Goal: Information Seeking & Learning: Learn about a topic

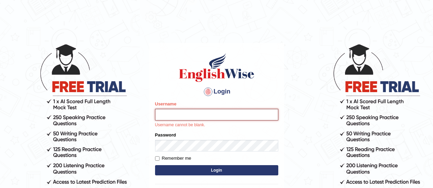
type input "somyang79"
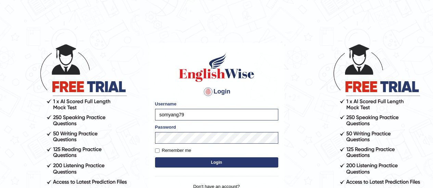
click at [212, 162] on button "Login" at bounding box center [216, 163] width 123 height 10
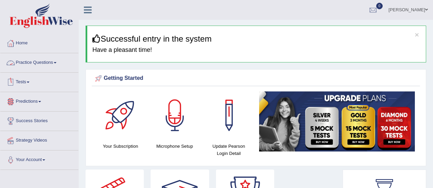
click at [25, 63] on link "Practice Questions" at bounding box center [39, 61] width 78 height 17
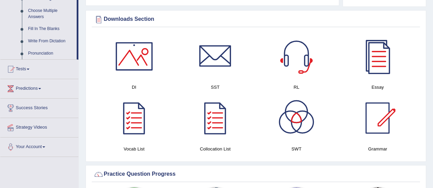
scroll to position [413, 0]
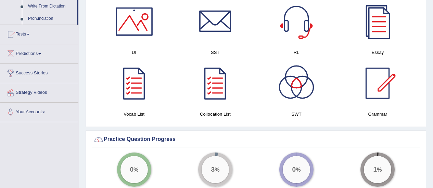
drag, startPoint x: 432, startPoint y: 92, endPoint x: 435, endPoint y: 83, distance: 8.9
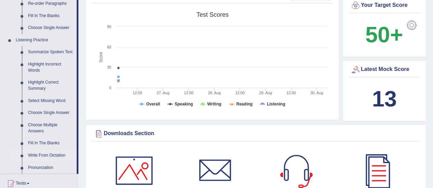
click at [42, 155] on link "Write From Dictation" at bounding box center [51, 156] width 52 height 12
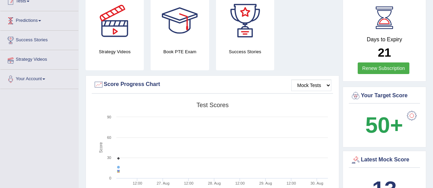
scroll to position [106, 0]
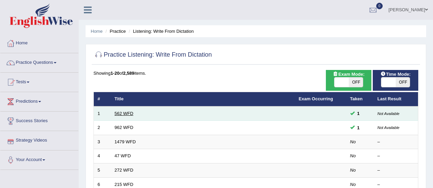
click at [127, 112] on link "562 WFD" at bounding box center [124, 113] width 19 height 5
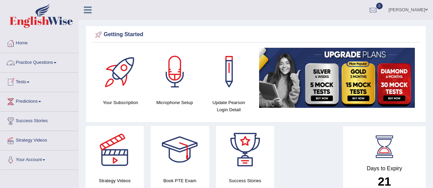
click at [55, 67] on link "Practice Questions" at bounding box center [39, 61] width 78 height 17
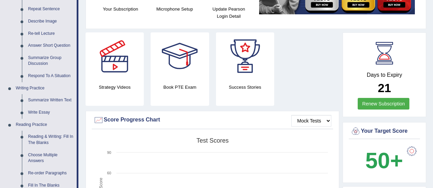
scroll to position [96, 0]
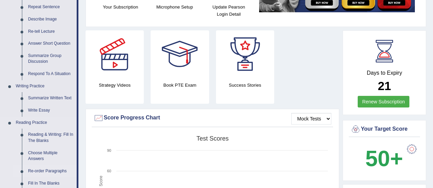
click at [43, 173] on link "Re-order Paragraphs" at bounding box center [51, 171] width 52 height 12
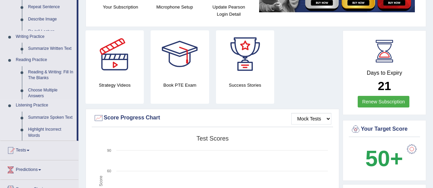
click at [43, 173] on ul "Home Practice Questions Speaking Practice Read Aloud Repeat Sentence Describe I…" at bounding box center [39, 88] width 78 height 301
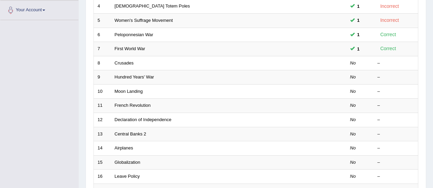
scroll to position [152, 0]
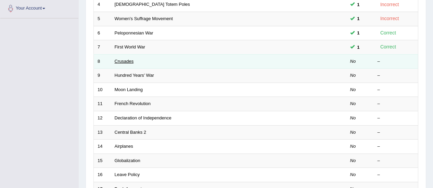
click at [127, 61] on link "Crusades" at bounding box center [124, 61] width 19 height 5
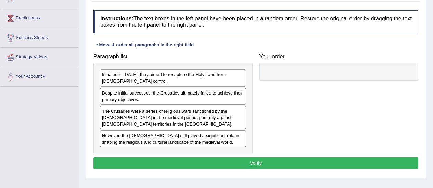
scroll to position [99, 0]
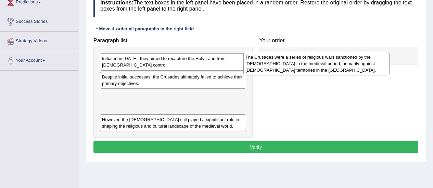
drag, startPoint x: 138, startPoint y: 103, endPoint x: 283, endPoint y: 63, distance: 150.1
click at [283, 63] on div "The Crusades were a series of religious wars sanctioned by the [DEMOGRAPHIC_DAT…" at bounding box center [316, 64] width 146 height 24
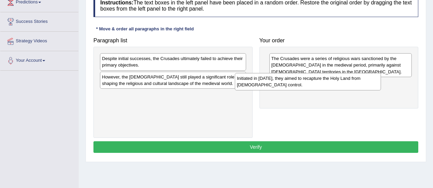
drag, startPoint x: 157, startPoint y: 64, endPoint x: 292, endPoint y: 83, distance: 136.5
click at [292, 83] on div "Initiated in [DATE], they aimed to recapture the Holy Land from [DEMOGRAPHIC_DA…" at bounding box center [308, 81] width 146 height 17
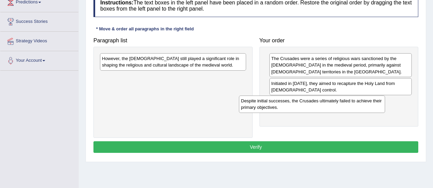
drag, startPoint x: 181, startPoint y: 63, endPoint x: 320, endPoint y: 105, distance: 145.4
click at [320, 105] on div "Despite initial successes, the Crusades ultimately failed to achieve their prim…" at bounding box center [312, 104] width 146 height 17
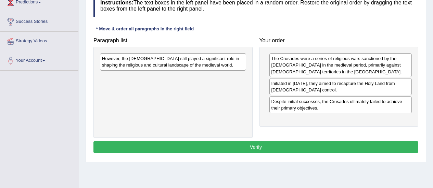
click at [152, 66] on div "However, the Crusades still played a significant role in shaping the religious …" at bounding box center [173, 61] width 146 height 17
click at [181, 65] on div "However, the Crusades still played a significant role in shaping the religious …" at bounding box center [173, 61] width 146 height 17
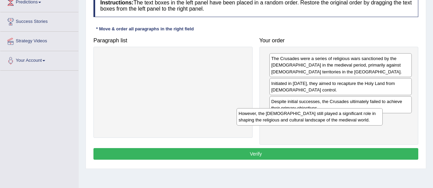
drag, startPoint x: 181, startPoint y: 65, endPoint x: 323, endPoint y: 120, distance: 152.8
click at [323, 120] on div "However, the Crusades still played a significant role in shaping the religious …" at bounding box center [309, 116] width 146 height 17
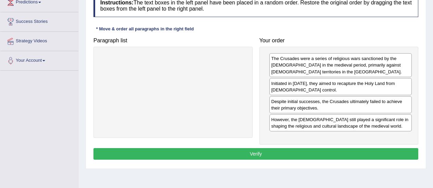
click at [263, 152] on button "Verify" at bounding box center [255, 154] width 324 height 12
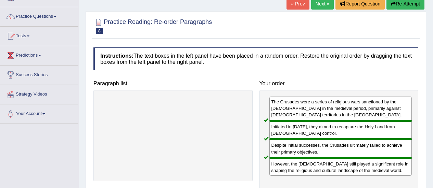
scroll to position [45, 0]
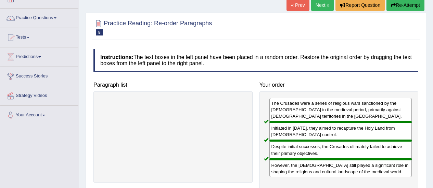
click at [323, 2] on link "Next »" at bounding box center [322, 5] width 23 height 12
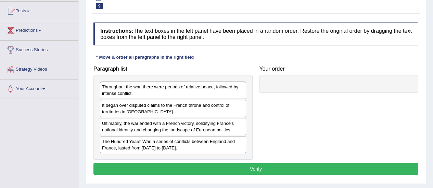
scroll to position [72, 0]
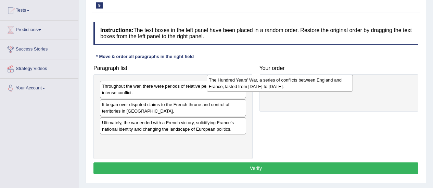
drag, startPoint x: 156, startPoint y: 145, endPoint x: 274, endPoint y: 82, distance: 133.4
click at [274, 82] on div "The Hundred Years' War, a series of conflicts between England and France, laste…" at bounding box center [280, 83] width 146 height 17
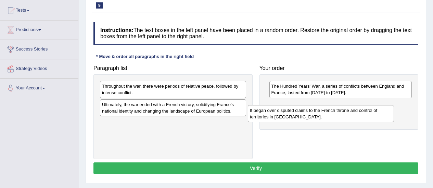
drag, startPoint x: 144, startPoint y: 111, endPoint x: 293, endPoint y: 116, distance: 148.8
click at [293, 116] on div "It began over disputed claims to the French throne and control of territories i…" at bounding box center [321, 113] width 146 height 17
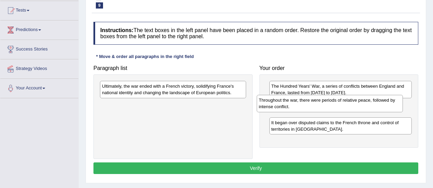
drag, startPoint x: 159, startPoint y: 94, endPoint x: 316, endPoint y: 108, distance: 157.6
click at [316, 108] on div "Throughout the war, there were periods of relative peace, followed by intense c…" at bounding box center [329, 103] width 146 height 17
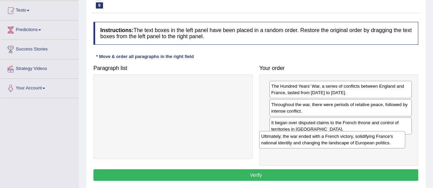
drag, startPoint x: 188, startPoint y: 88, endPoint x: 348, endPoint y: 138, distance: 167.1
click at [348, 138] on div "Ultimately, the war ended with a French victory, solidifying France's national …" at bounding box center [332, 139] width 146 height 17
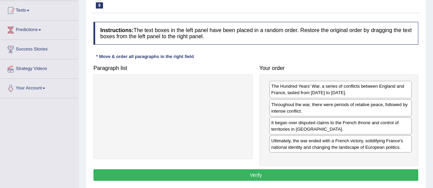
click at [262, 175] on button "Verify" at bounding box center [255, 176] width 324 height 12
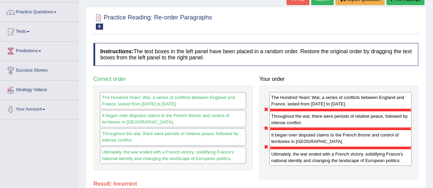
scroll to position [44, 0]
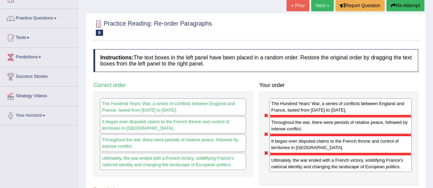
click at [322, 5] on link "Next »" at bounding box center [322, 6] width 23 height 12
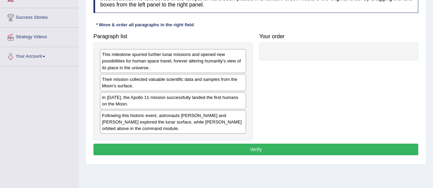
scroll to position [105, 0]
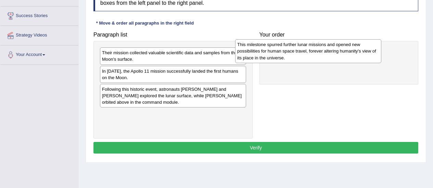
drag, startPoint x: 146, startPoint y: 59, endPoint x: 284, endPoint y: 51, distance: 137.7
click at [284, 51] on div "This milestone spurred further lunar missions and opened new possibilities for …" at bounding box center [308, 51] width 146 height 24
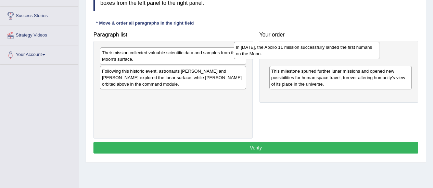
drag, startPoint x: 164, startPoint y: 77, endPoint x: 303, endPoint y: 56, distance: 139.6
click at [303, 56] on div "In 1969, the Apollo 11 mission successfully landed the first humans on the Moon." at bounding box center [307, 50] width 146 height 17
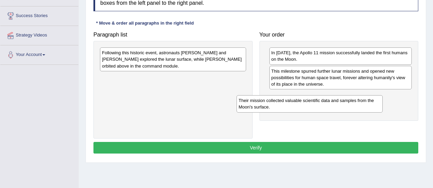
drag, startPoint x: 185, startPoint y: 64, endPoint x: 329, endPoint y: 107, distance: 150.2
click at [329, 107] on div "Their mission collected valuable scientific data and samples from the Moon's su…" at bounding box center [309, 103] width 146 height 17
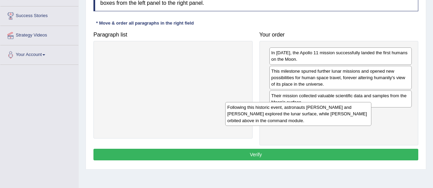
drag, startPoint x: 181, startPoint y: 52, endPoint x: 343, endPoint y: 107, distance: 171.5
click at [343, 107] on div "Following this historic event, astronauts Neil Armstrong and Buzz Aldrin explor…" at bounding box center [298, 114] width 146 height 24
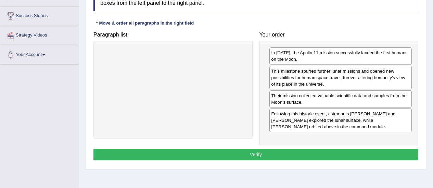
click at [293, 155] on button "Verify" at bounding box center [255, 155] width 324 height 12
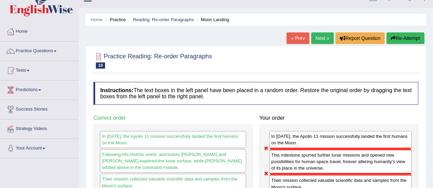
scroll to position [10, 0]
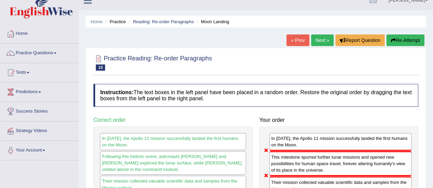
click at [320, 43] on link "Next »" at bounding box center [322, 41] width 23 height 12
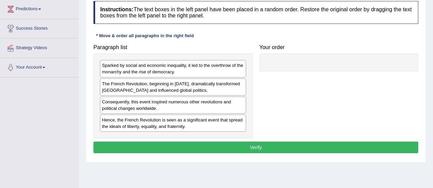
scroll to position [105, 0]
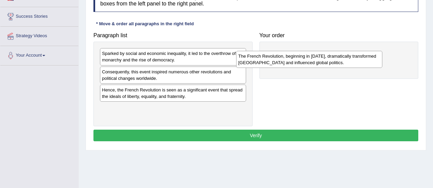
drag, startPoint x: 117, startPoint y: 77, endPoint x: 255, endPoint y: 61, distance: 138.7
click at [255, 61] on div "The French Revolution, beginning in 1789, dramatically transformed France and i…" at bounding box center [309, 59] width 146 height 17
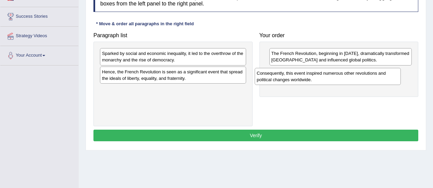
drag, startPoint x: 187, startPoint y: 77, endPoint x: 354, endPoint y: 76, distance: 166.5
click at [354, 76] on div "Consequently, this event inspired numerous other revolutions and political chan…" at bounding box center [327, 76] width 146 height 17
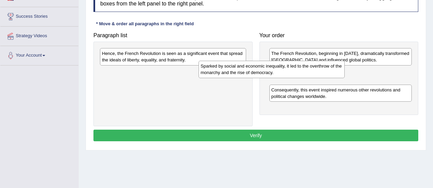
drag, startPoint x: 216, startPoint y: 55, endPoint x: 325, endPoint y: 65, distance: 108.8
click at [325, 65] on div "Sparked by social and economic inequality, it led to the overthrow of the monar…" at bounding box center [271, 69] width 146 height 17
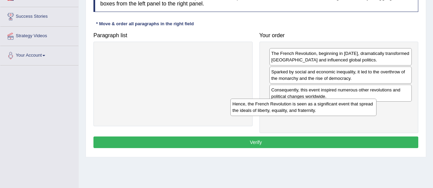
drag, startPoint x: 195, startPoint y: 53, endPoint x: 331, endPoint y: 101, distance: 144.1
click at [331, 101] on div "Hence, the French Revolution is seen as a significant event that spread the ide…" at bounding box center [303, 107] width 146 height 17
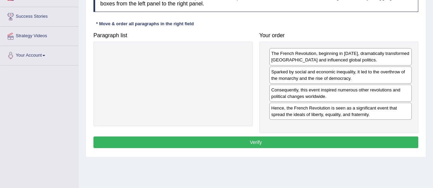
click at [255, 146] on button "Verify" at bounding box center [255, 143] width 324 height 12
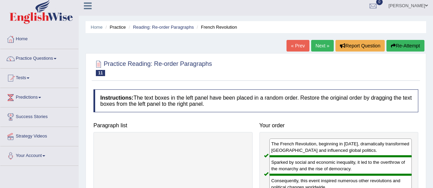
scroll to position [0, 0]
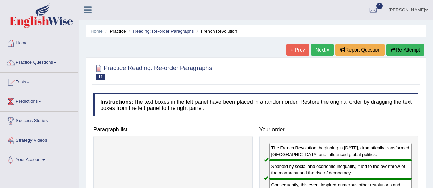
click at [320, 51] on link "Next »" at bounding box center [322, 50] width 23 height 12
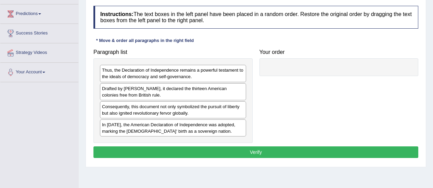
scroll to position [89, 0]
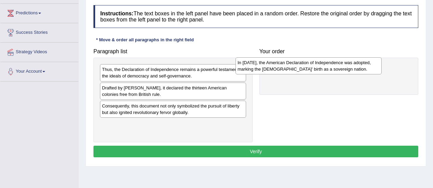
drag, startPoint x: 175, startPoint y: 132, endPoint x: 310, endPoint y: 70, distance: 149.0
click at [310, 70] on div "In [DATE], the American Declaration of Independence was adopted, marking the [D…" at bounding box center [308, 65] width 146 height 17
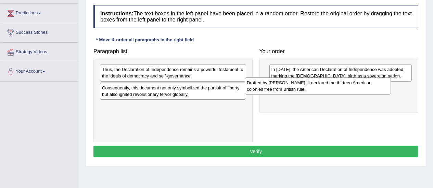
drag, startPoint x: 182, startPoint y: 91, endPoint x: 328, endPoint y: 85, distance: 146.4
click at [328, 85] on div "Drafted by [PERSON_NAME], it declared the thirteen American colonies free from …" at bounding box center [317, 86] width 146 height 17
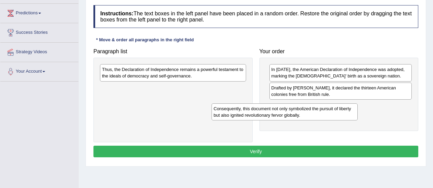
drag, startPoint x: 190, startPoint y: 94, endPoint x: 310, endPoint y: 109, distance: 121.0
click at [310, 109] on div "Consequently, this document not only symbolized the pursuit of liberty but also…" at bounding box center [284, 112] width 146 height 17
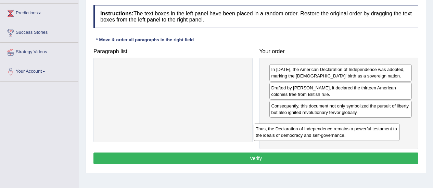
drag, startPoint x: 154, startPoint y: 79, endPoint x: 309, endPoint y: 138, distance: 165.8
click at [309, 138] on div "Thus, the Declaration of Independence remains a powerful testament to the ideal…" at bounding box center [326, 132] width 146 height 17
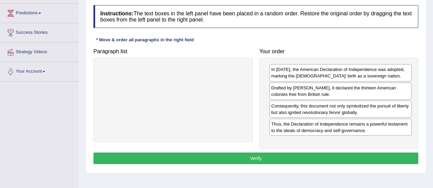
click at [243, 159] on button "Verify" at bounding box center [255, 159] width 324 height 12
